Goal: Find specific page/section: Find specific page/section

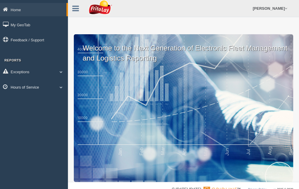
click at [61, 87] on span at bounding box center [61, 87] width 8 height 3
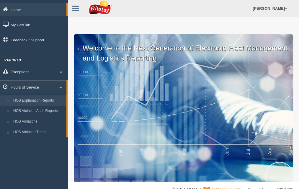
click at [57, 99] on link "HOS Explanation Reports" at bounding box center [39, 100] width 56 height 11
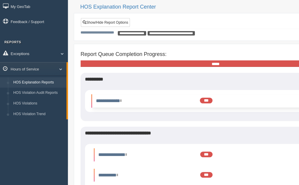
scroll to position [8, 0]
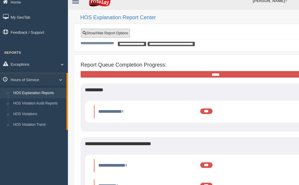
click at [114, 32] on link "Show/Hide Report Options" at bounding box center [105, 33] width 49 height 9
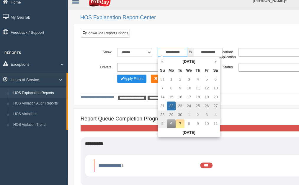
click at [182, 51] on input "**********" at bounding box center [173, 52] width 30 height 9
click at [162, 62] on th "«" at bounding box center [162, 61] width 9 height 9
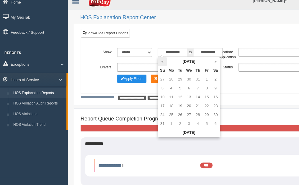
click at [163, 62] on th "«" at bounding box center [162, 61] width 9 height 9
click at [162, 87] on td "1" at bounding box center [162, 88] width 9 height 9
type input "**********"
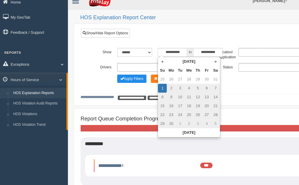
click at [242, 79] on div "Apply Filters Clear Filters" at bounding box center [215, 77] width 243 height 7
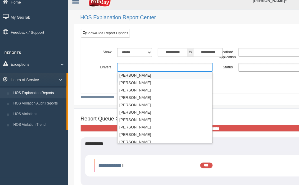
click at [177, 67] on ul at bounding box center [164, 67] width 95 height 9
click at [172, 64] on ul at bounding box center [164, 67] width 95 height 9
click at [172, 67] on ul at bounding box center [164, 67] width 95 height 9
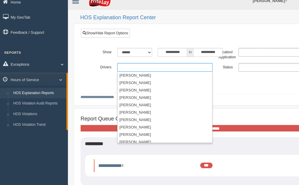
click at [166, 67] on ul at bounding box center [164, 67] width 95 height 9
click at [148, 110] on li "[PERSON_NAME]" at bounding box center [165, 111] width 95 height 7
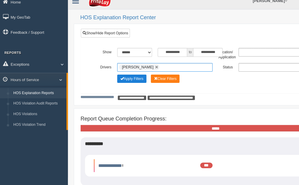
click at [138, 79] on button "Apply Filters" at bounding box center [131, 78] width 29 height 8
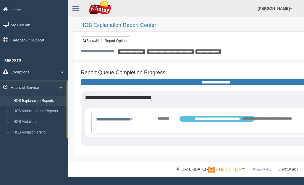
click at [208, 117] on span "**********" at bounding box center [216, 119] width 75 height 6
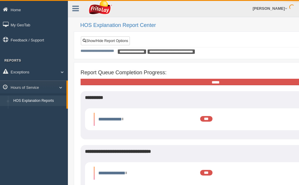
scroll to position [8, 0]
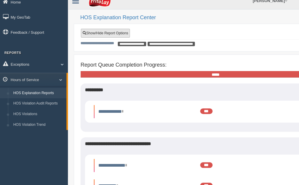
click at [107, 35] on link "Show/Hide Report Options" at bounding box center [105, 33] width 49 height 9
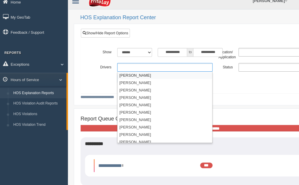
click at [177, 69] on ul at bounding box center [164, 67] width 95 height 9
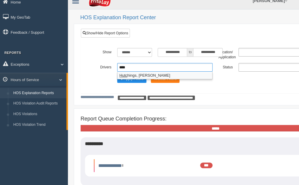
type input "****"
click at [146, 76] on li "Hutc hings, Cole" at bounding box center [165, 75] width 95 height 7
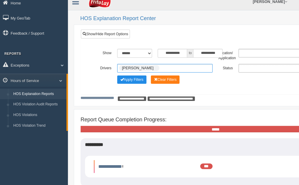
scroll to position [0, 0]
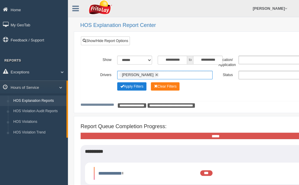
click at [143, 87] on button "Apply Filters" at bounding box center [131, 86] width 29 height 8
